Goal: Transaction & Acquisition: Purchase product/service

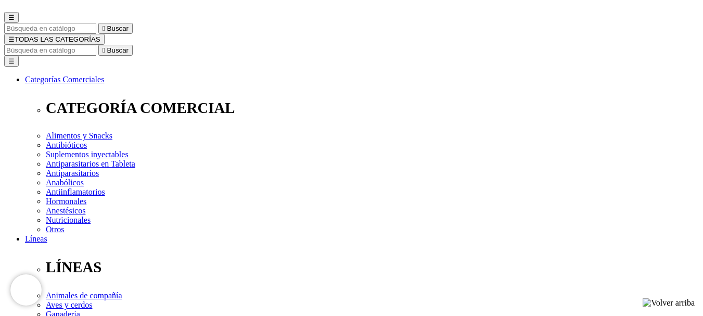
scroll to position [156, 0]
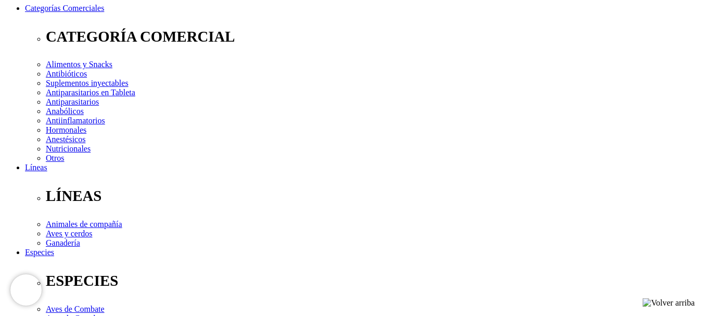
select select "25"
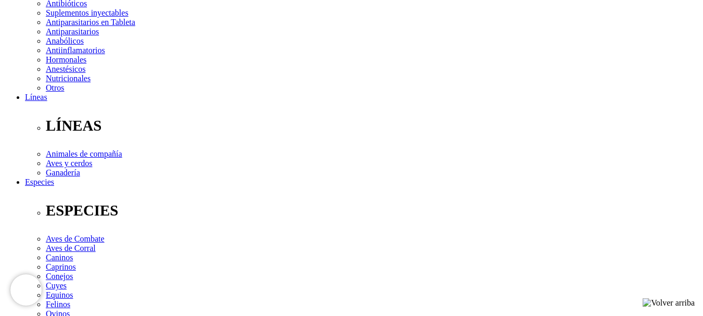
scroll to position [208, 0]
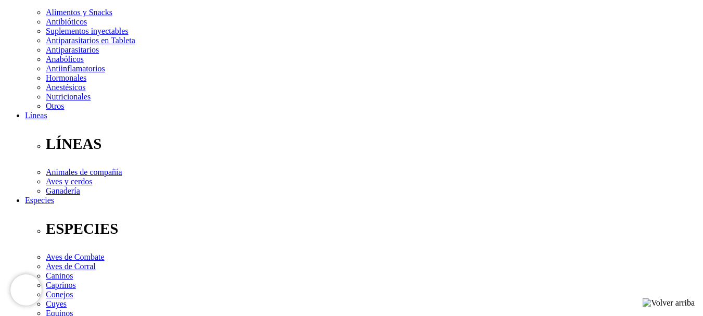
drag, startPoint x: 385, startPoint y: 252, endPoint x: 384, endPoint y: 262, distance: 10.4
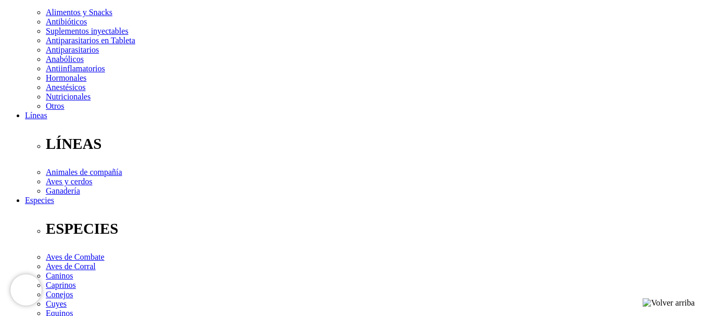
select select "288"
